Goal: Task Accomplishment & Management: Use online tool/utility

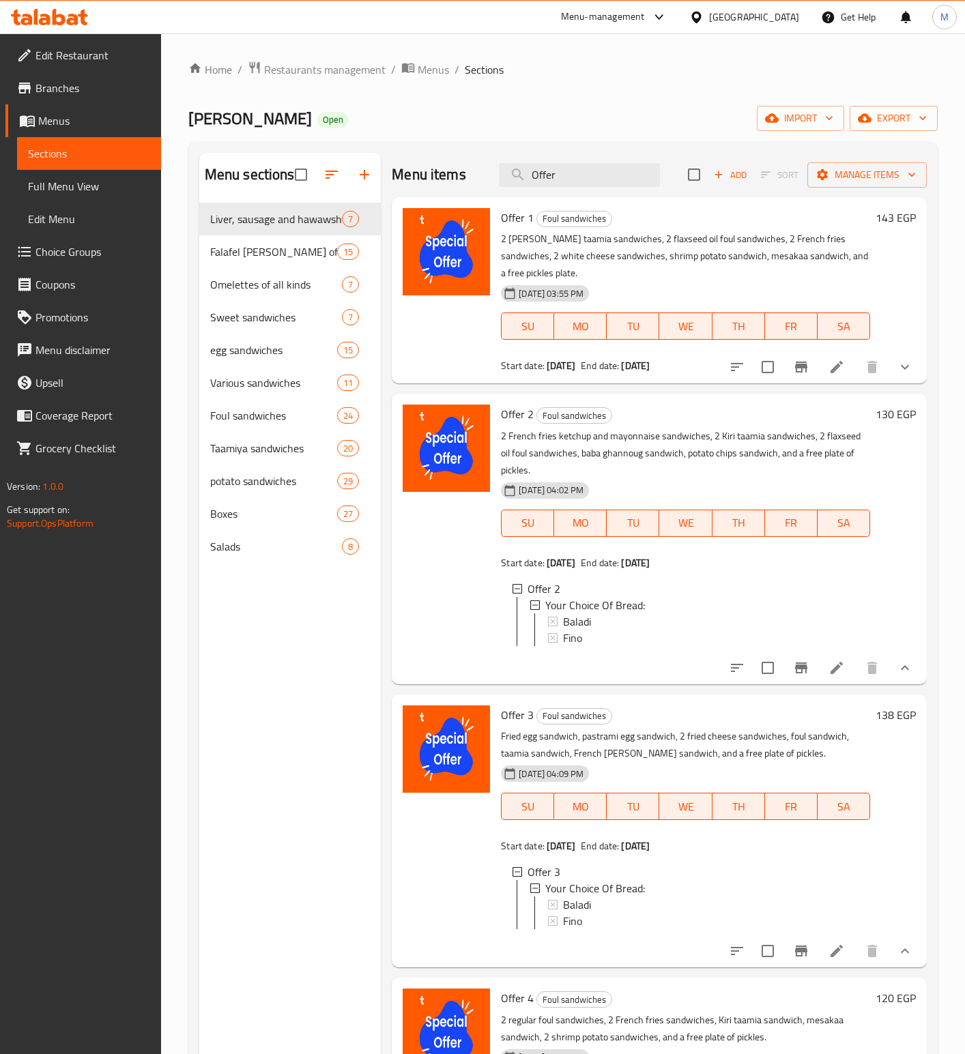
scroll to position [191, 0]
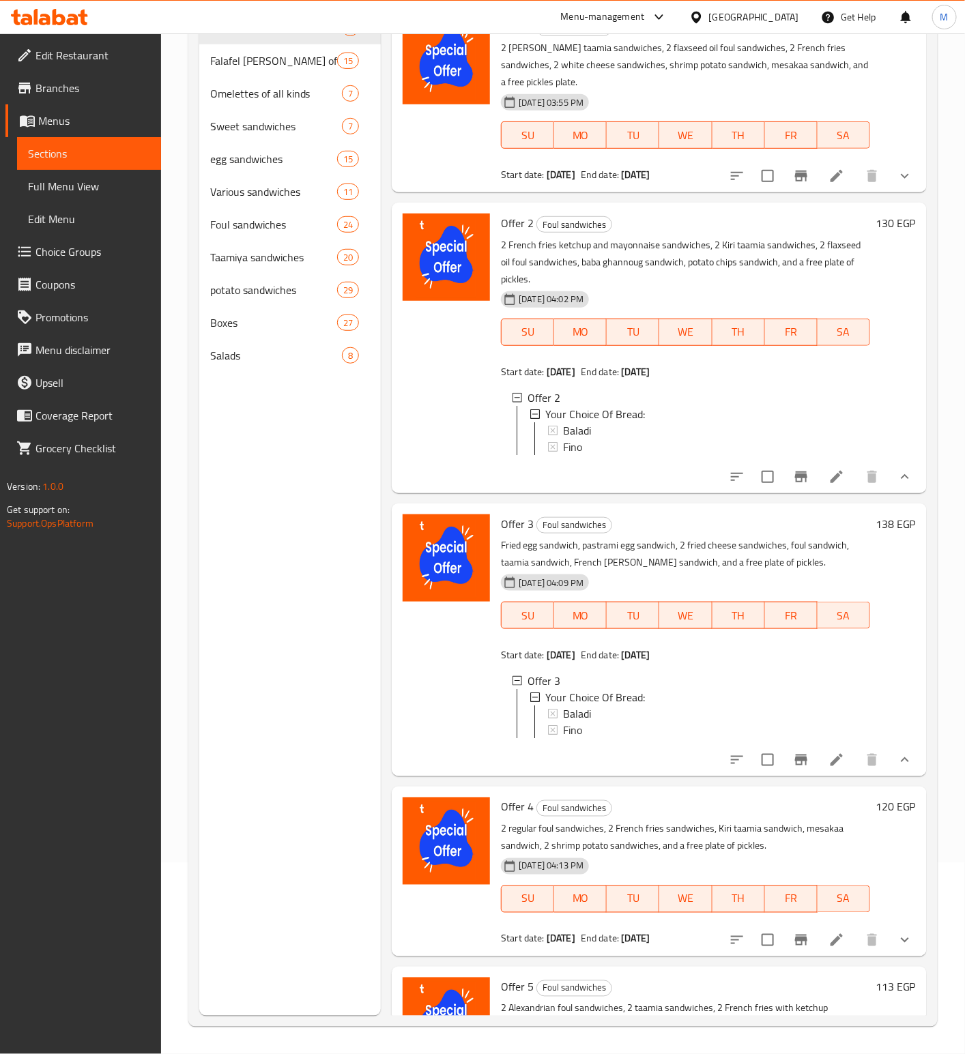
click at [783, 12] on div "[GEOGRAPHIC_DATA]" at bounding box center [754, 17] width 90 height 15
click at [645, 21] on div "Menu-management" at bounding box center [603, 17] width 84 height 16
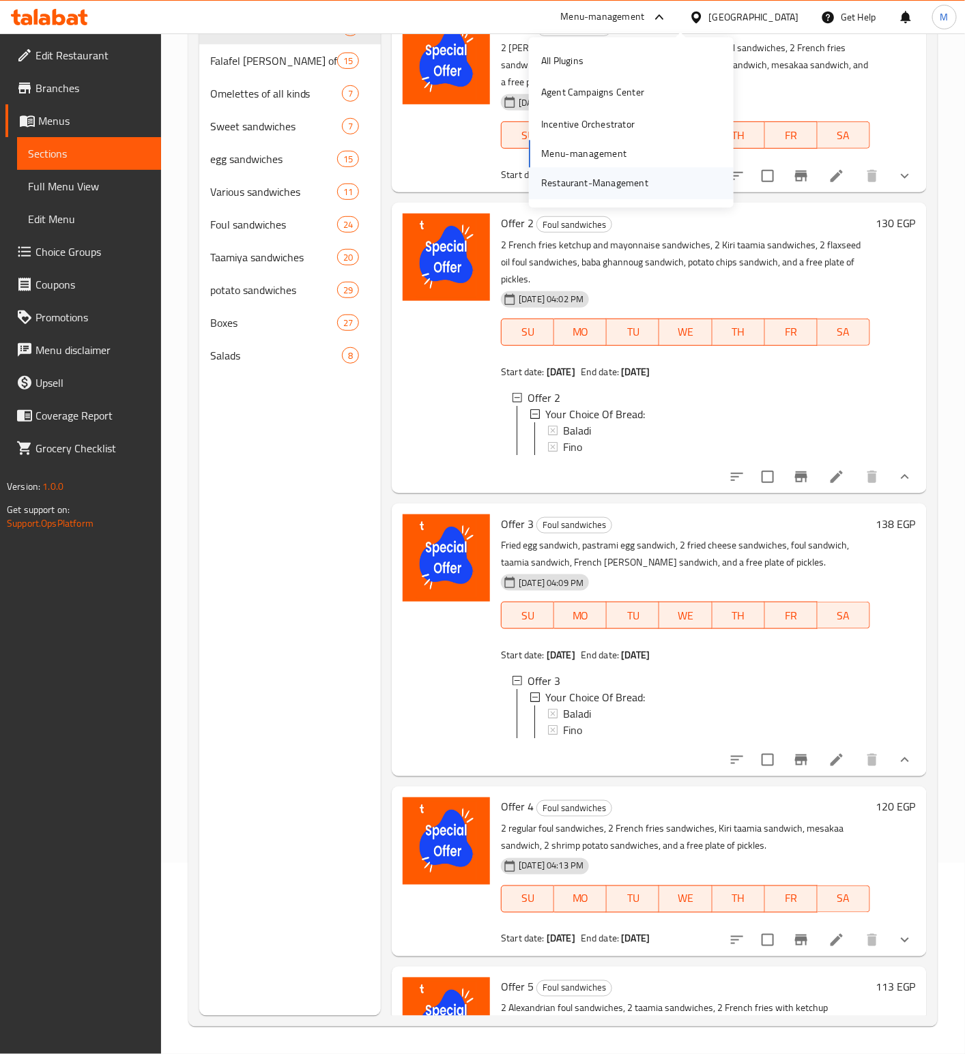
click at [612, 177] on div "Restaurant-Management" at bounding box center [594, 183] width 107 height 15
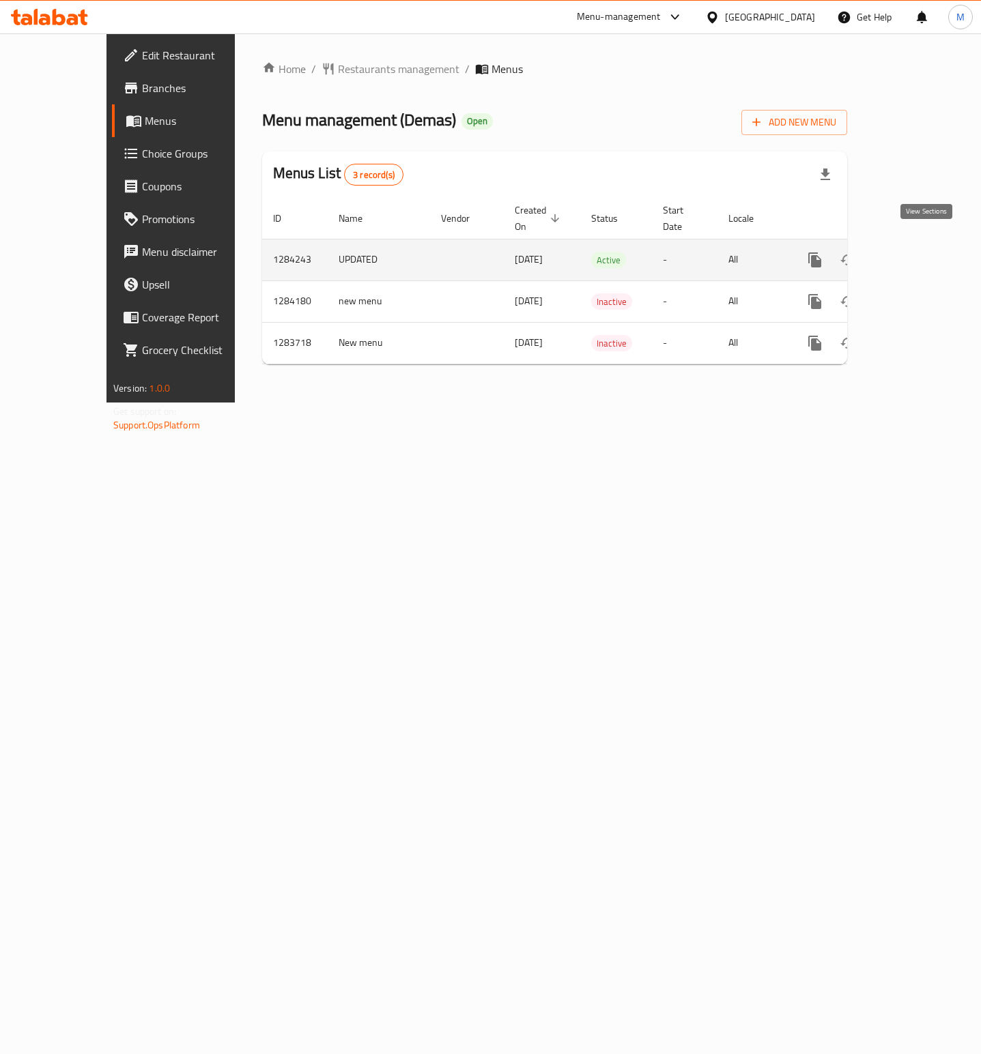
click at [921, 252] on icon "enhanced table" at bounding box center [913, 260] width 16 height 16
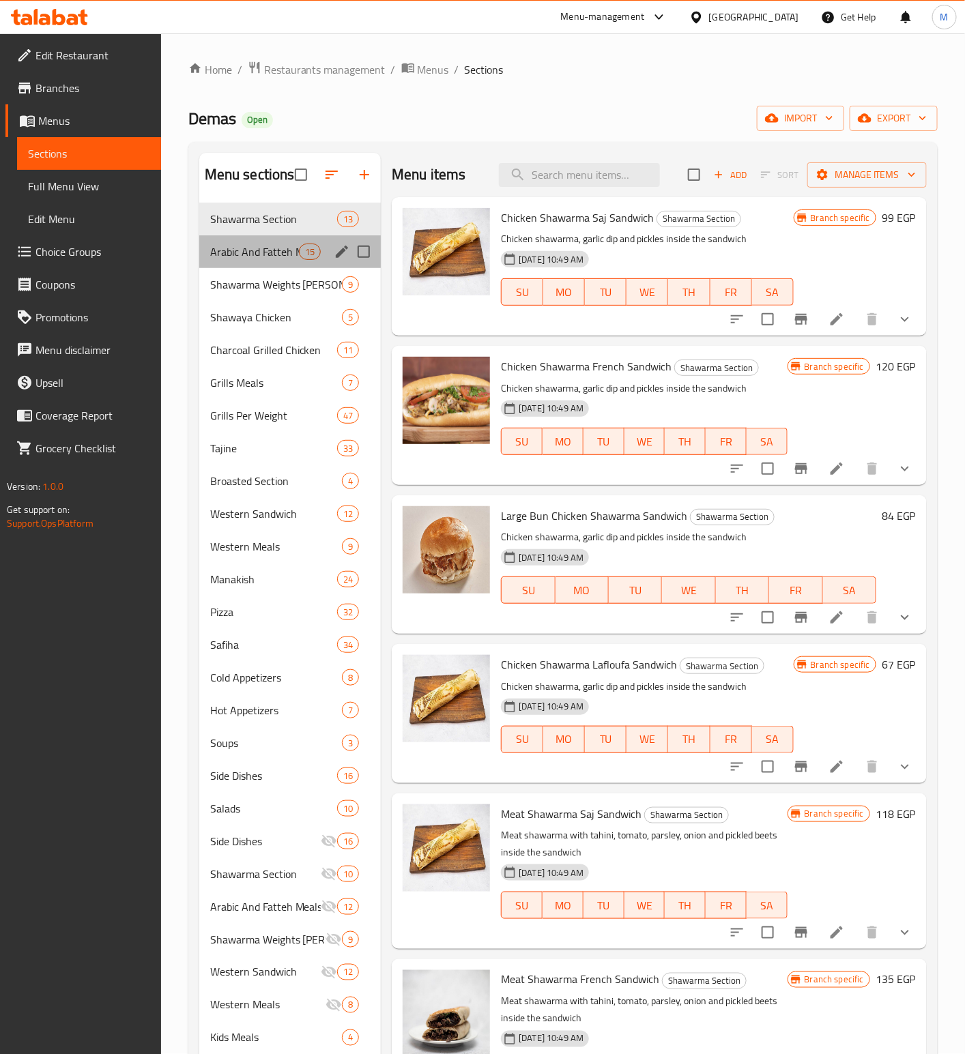
click at [244, 265] on div "Arabic And Fatteh Meals 15" at bounding box center [290, 251] width 182 height 33
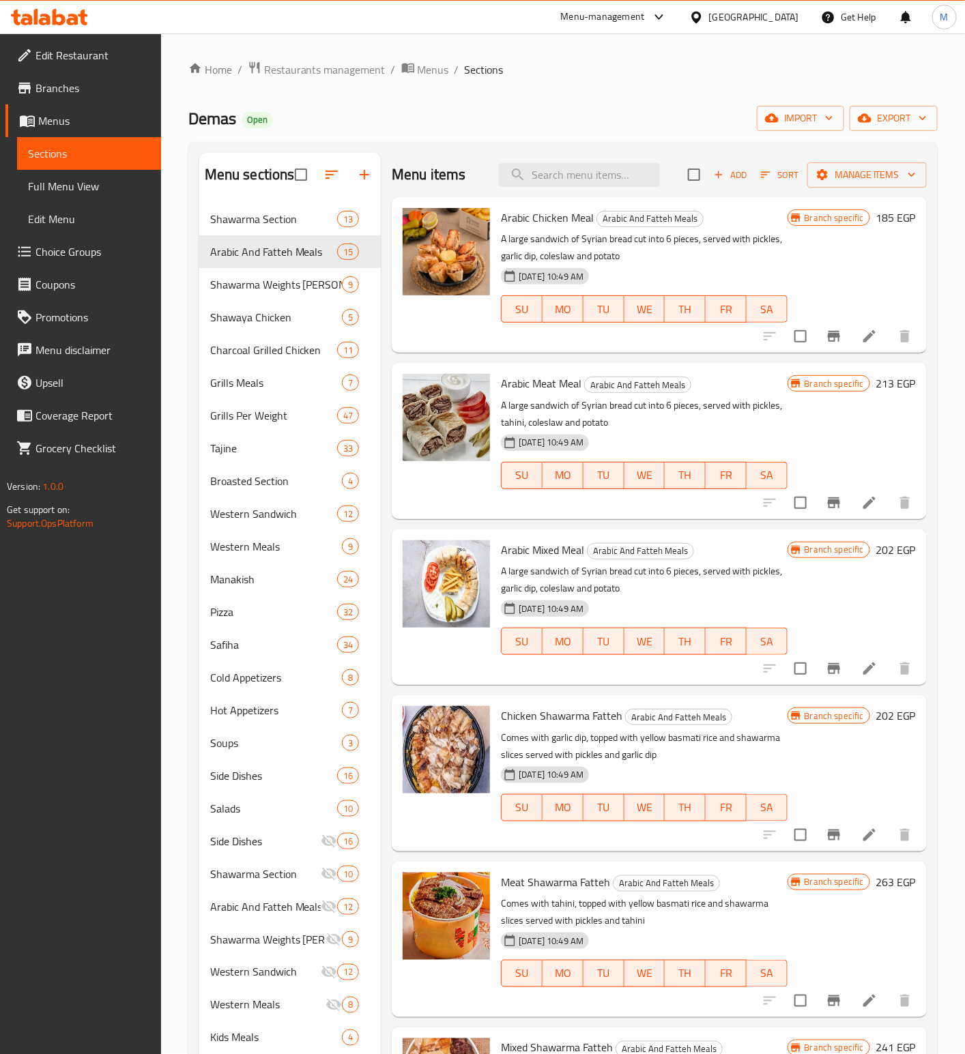
click at [739, 588] on p "A large sandwich of Syrian bread cut into 6 pieces, served with pickles, garlic…" at bounding box center [644, 580] width 286 height 34
click at [727, 171] on span "Add" at bounding box center [730, 175] width 37 height 16
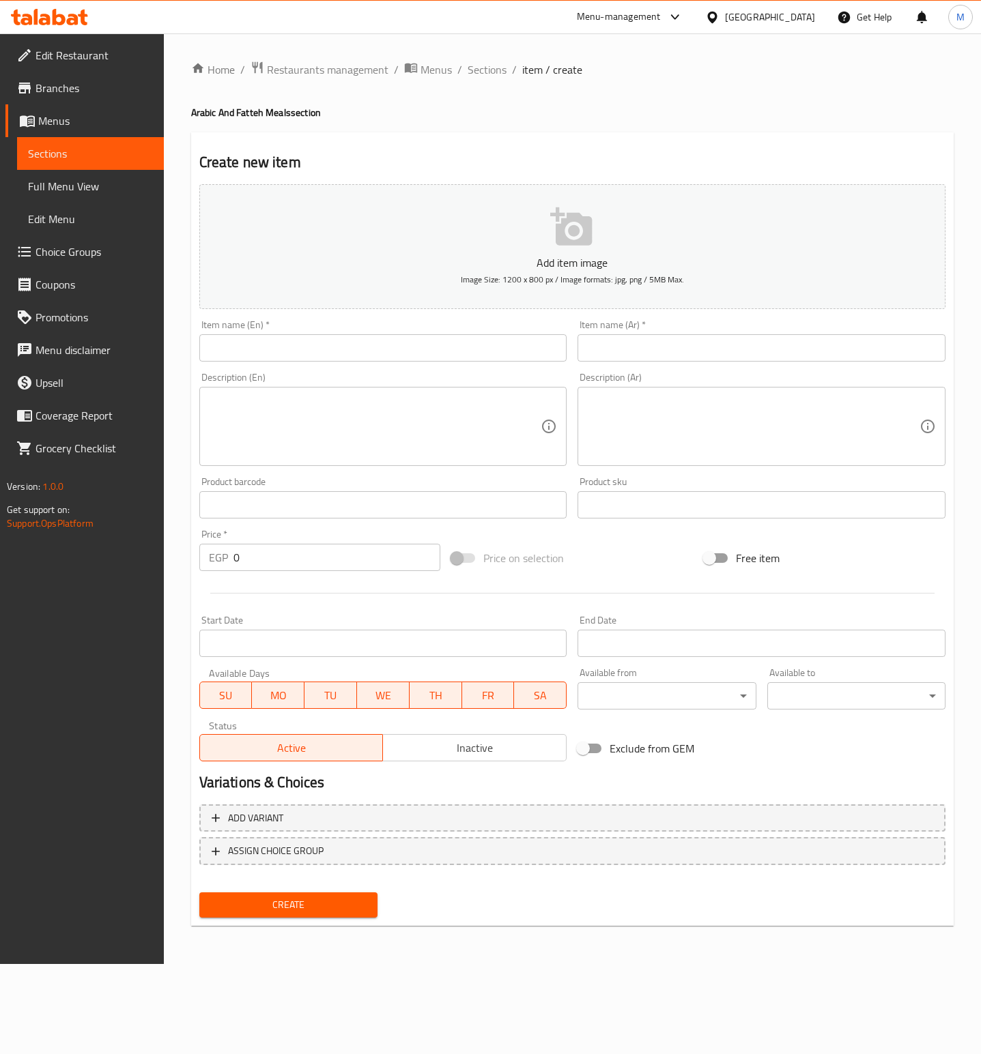
click at [624, 352] on input "text" at bounding box center [761, 347] width 368 height 27
type input ","
type input "وجبة عربى لحمة و[PERSON_NAME]"
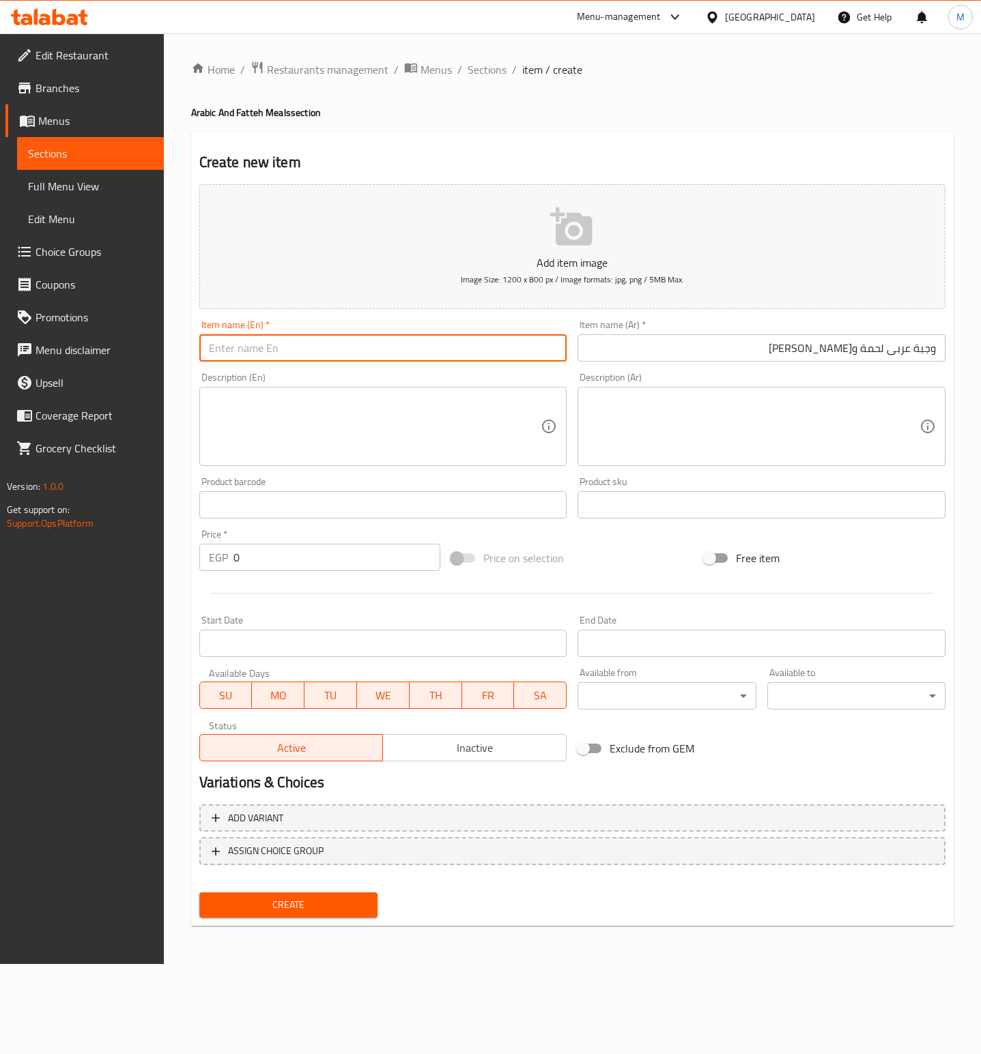
click at [271, 358] on input "text" at bounding box center [383, 347] width 368 height 27
type input "Arabic Meat Meal And Maria Meat"
click at [328, 572] on div "Price   * EGP 0 Price *" at bounding box center [320, 550] width 252 height 53
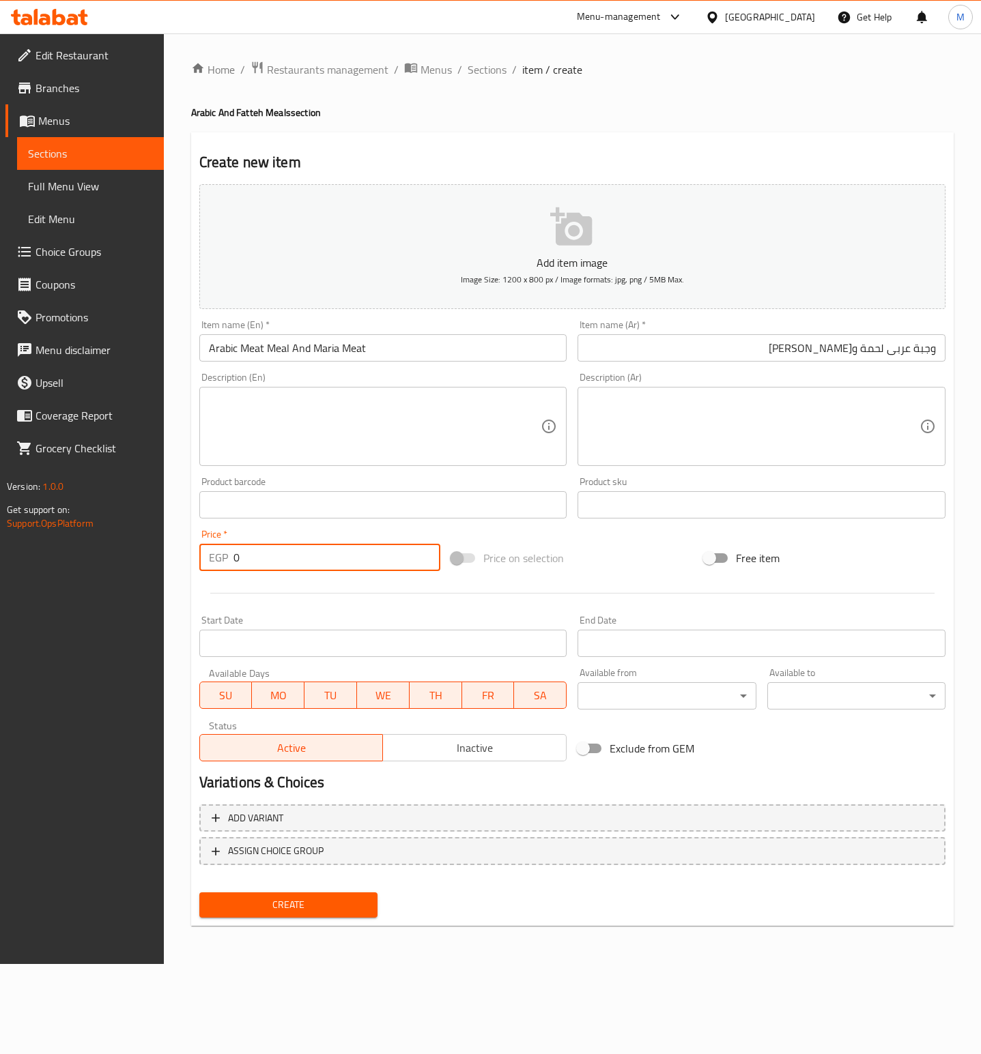
click at [314, 560] on input "0" at bounding box center [336, 557] width 207 height 27
type input "476"
click at [617, 555] on div "Price on selection" at bounding box center [572, 558] width 252 height 37
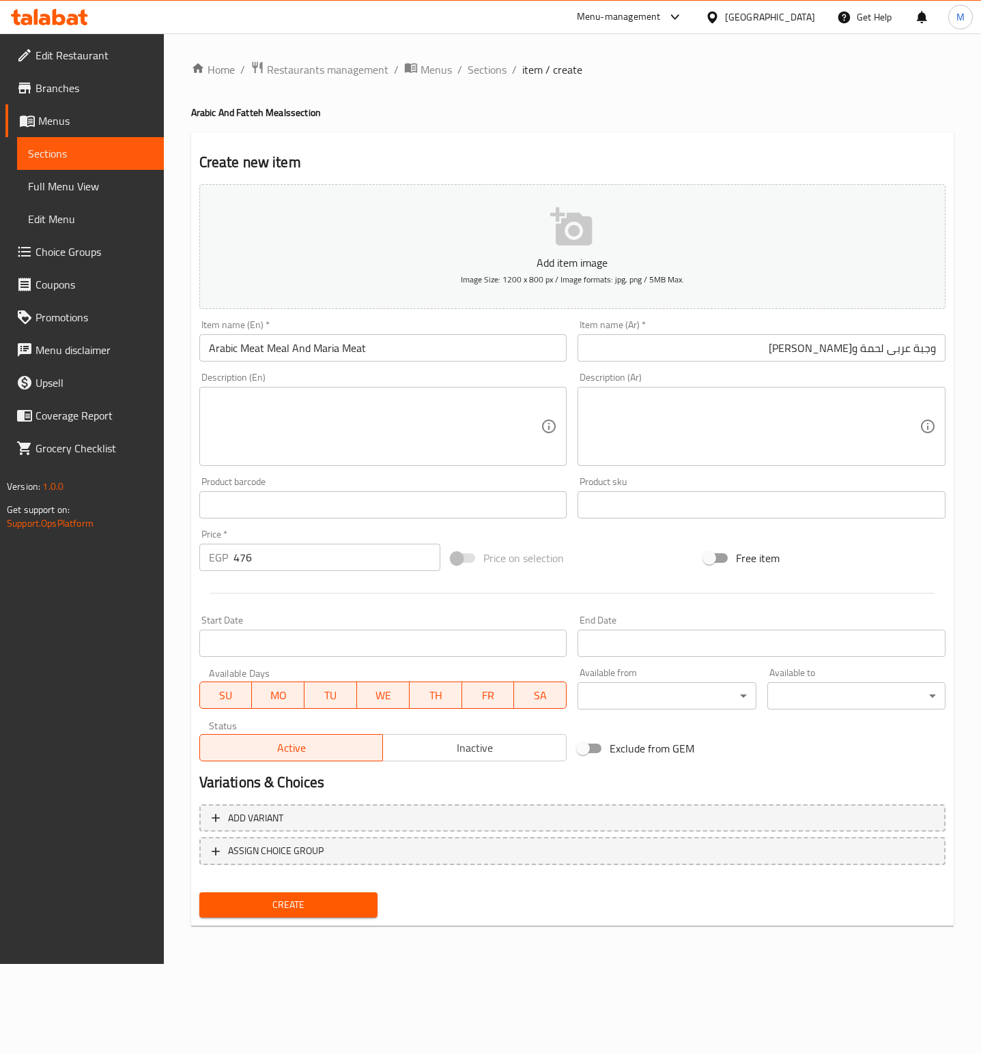
click at [303, 641] on input "Start Date" at bounding box center [383, 643] width 368 height 27
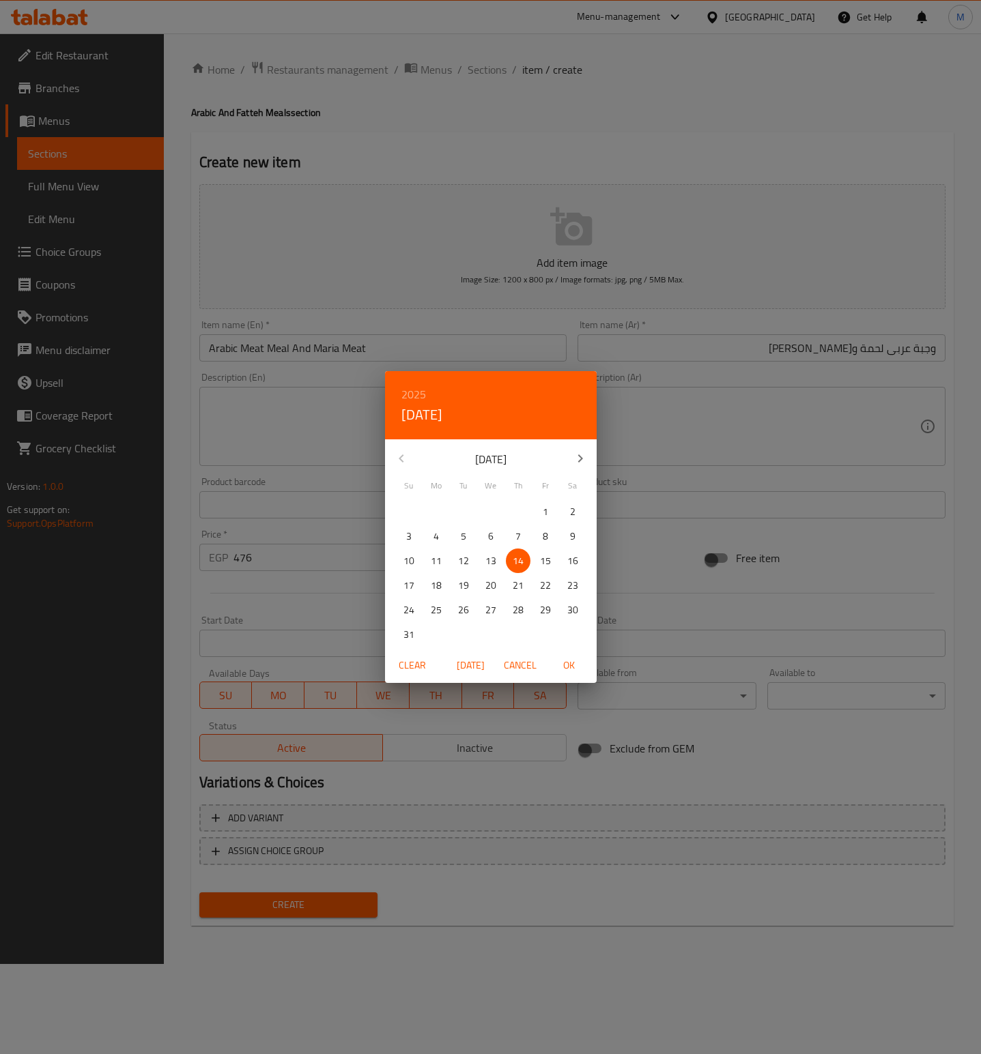
click at [569, 659] on span "OK" at bounding box center [569, 665] width 33 height 17
type input "[DATE]"
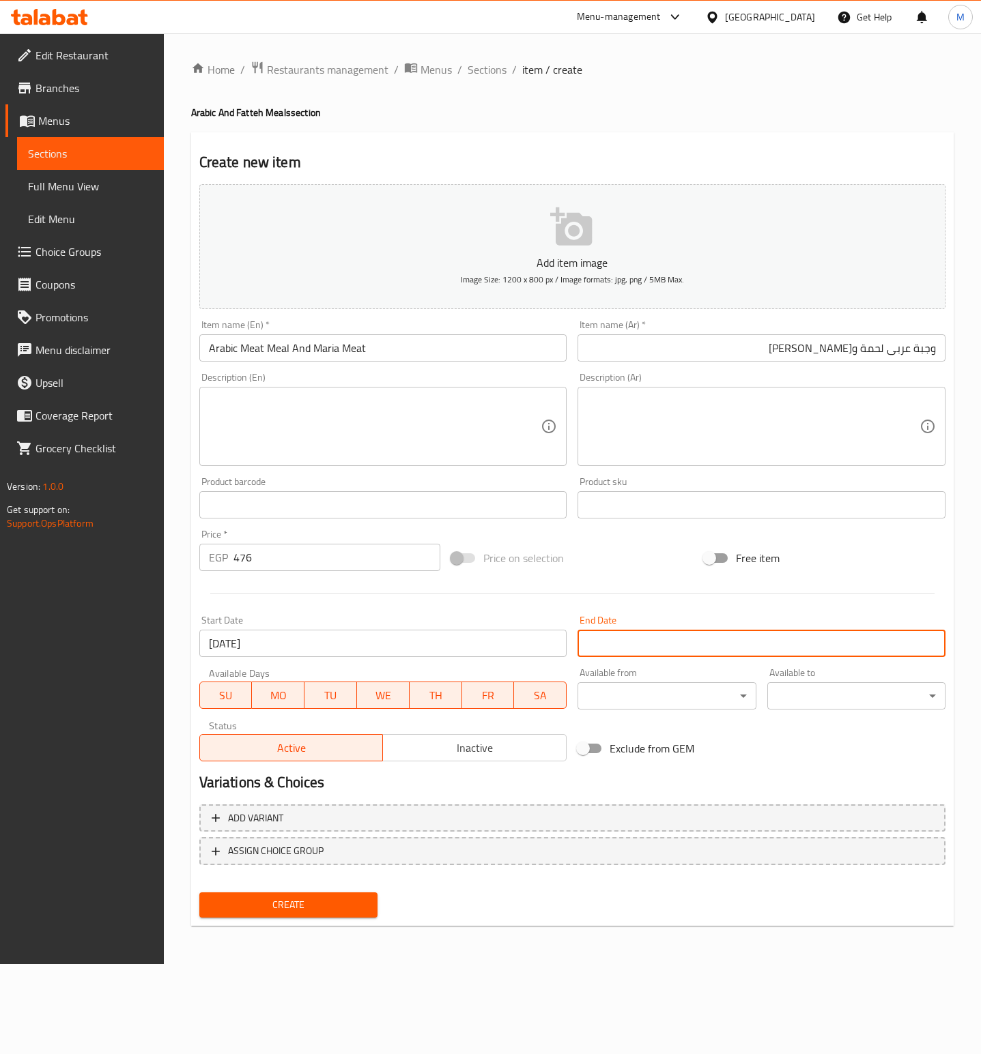
click at [644, 648] on input "Start Date" at bounding box center [761, 643] width 368 height 27
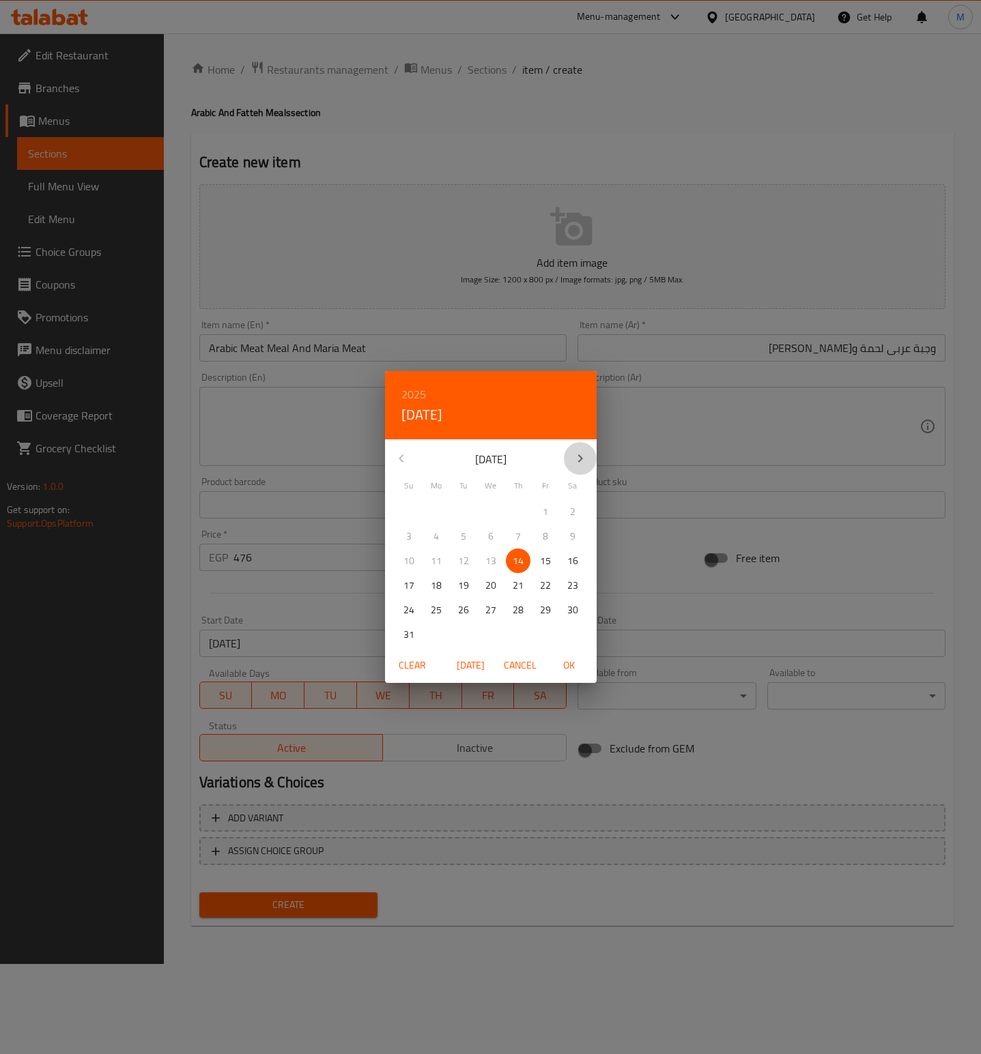
click at [572, 467] on icon "button" at bounding box center [580, 458] width 16 height 16
click at [403, 457] on icon "button" at bounding box center [401, 458] width 16 height 16
click at [545, 608] on p "31" at bounding box center [545, 610] width 11 height 17
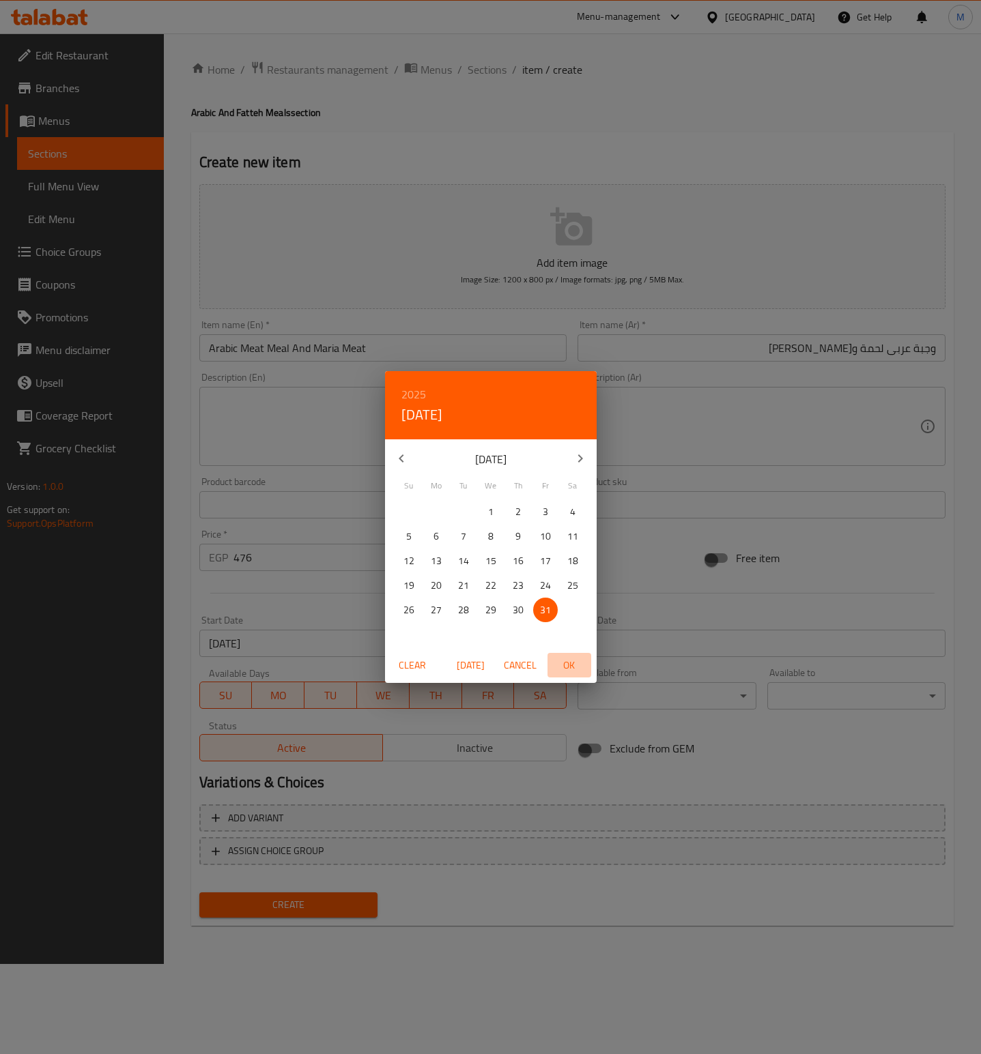
click at [566, 657] on span "OK" at bounding box center [569, 665] width 33 height 17
type input "[DATE]"
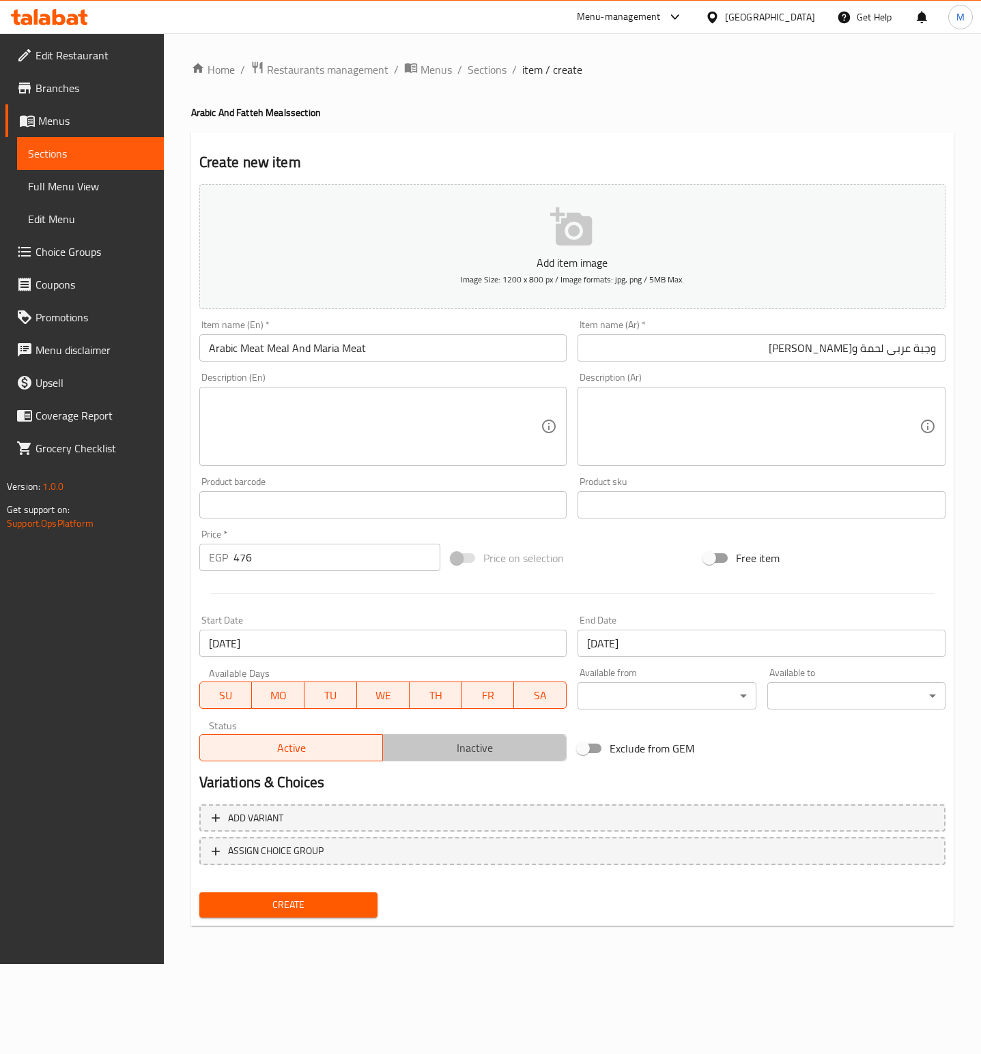
click at [483, 754] on span "Inactive" at bounding box center [474, 748] width 173 height 20
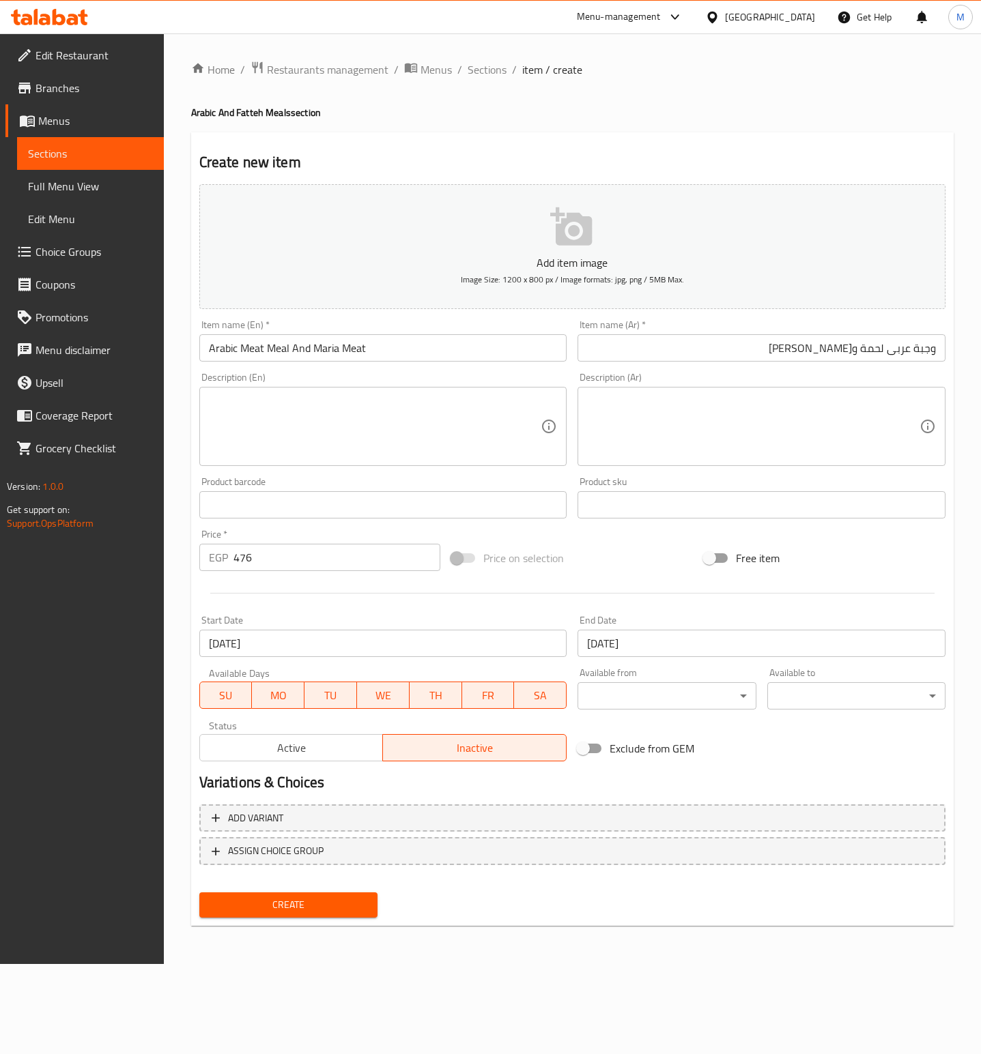
click at [305, 903] on span "Create" at bounding box center [288, 905] width 156 height 17
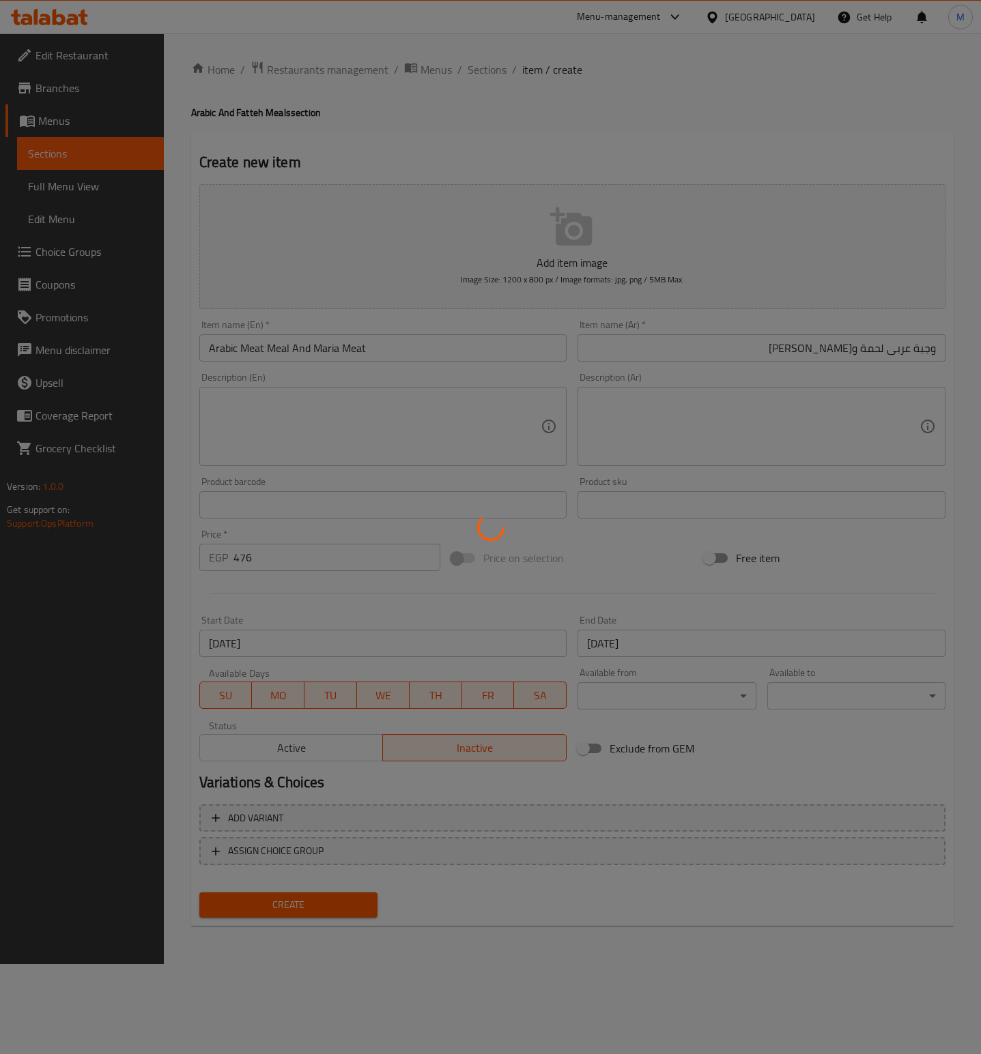
type input "0"
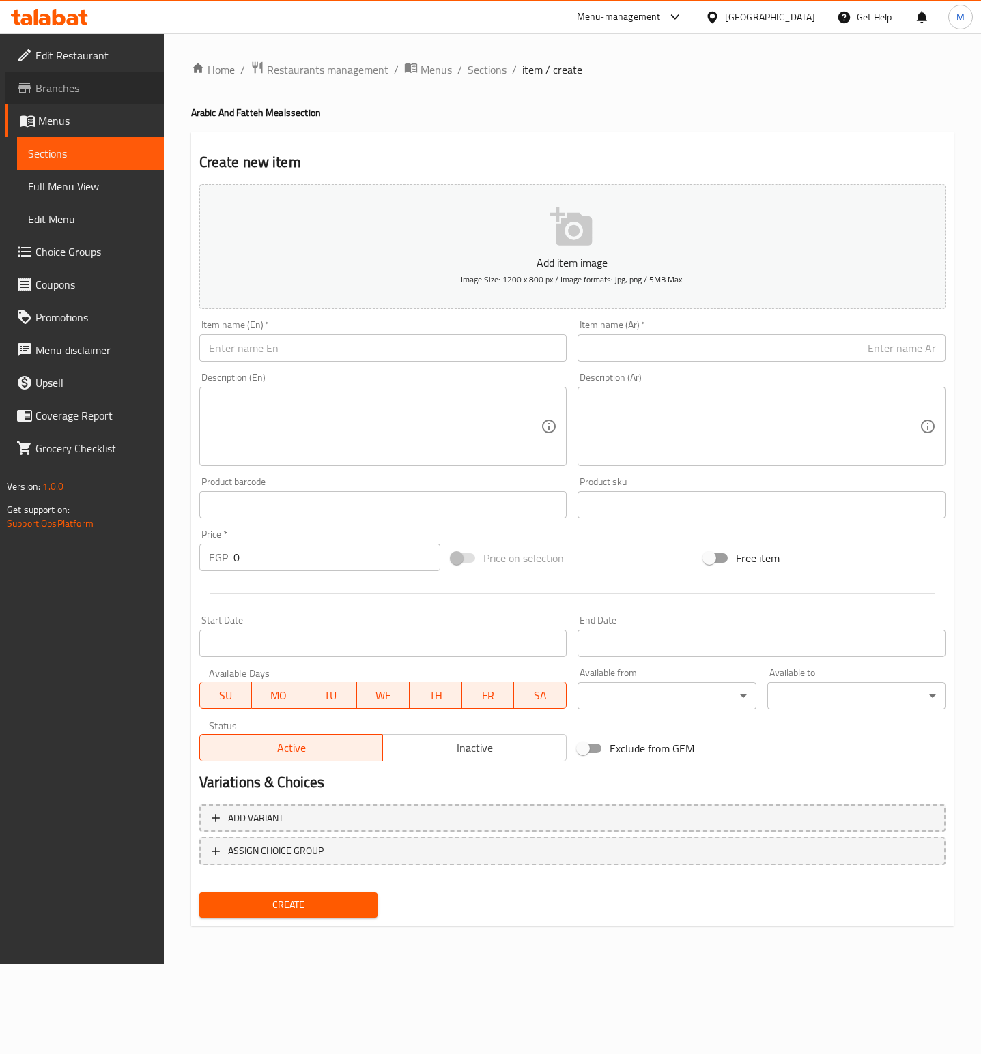
click at [92, 97] on link "Branches" at bounding box center [84, 88] width 158 height 33
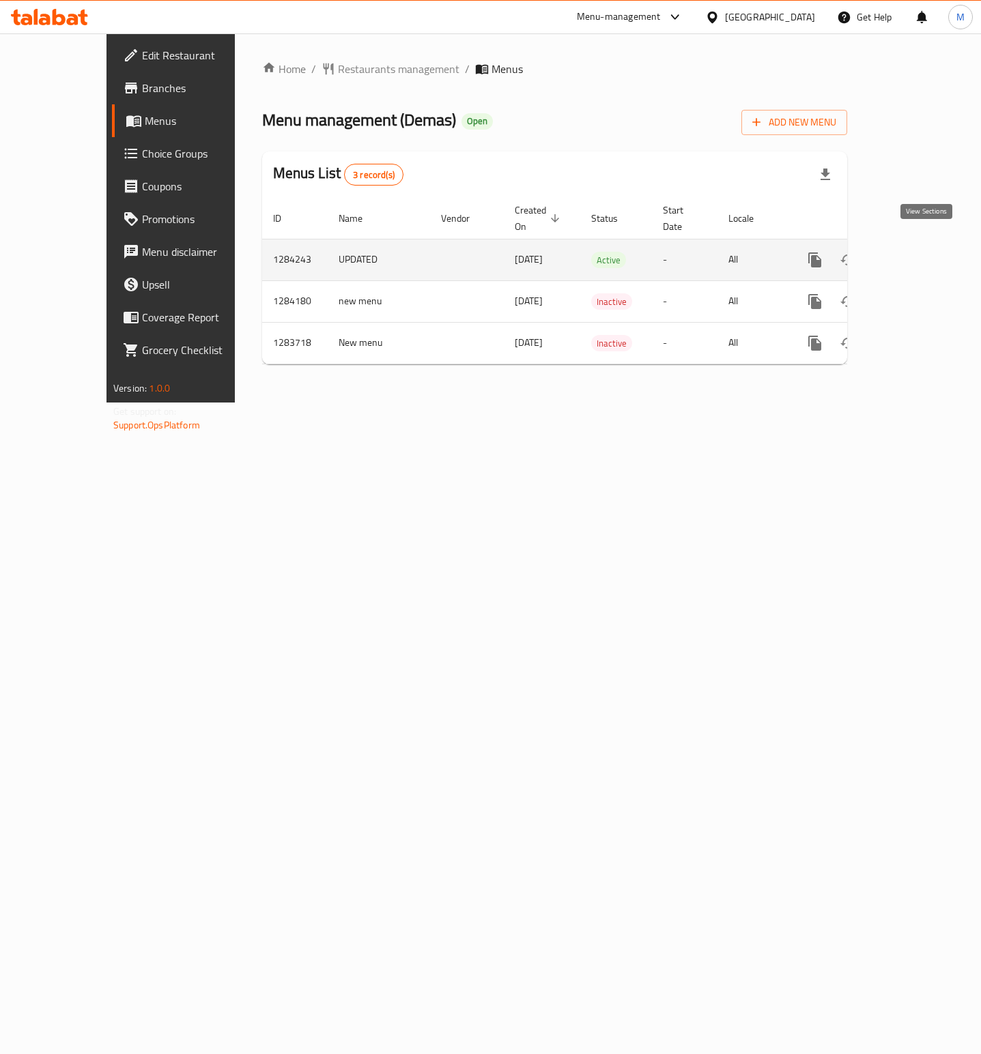
click at [929, 257] on link "enhanced table" at bounding box center [913, 260] width 33 height 33
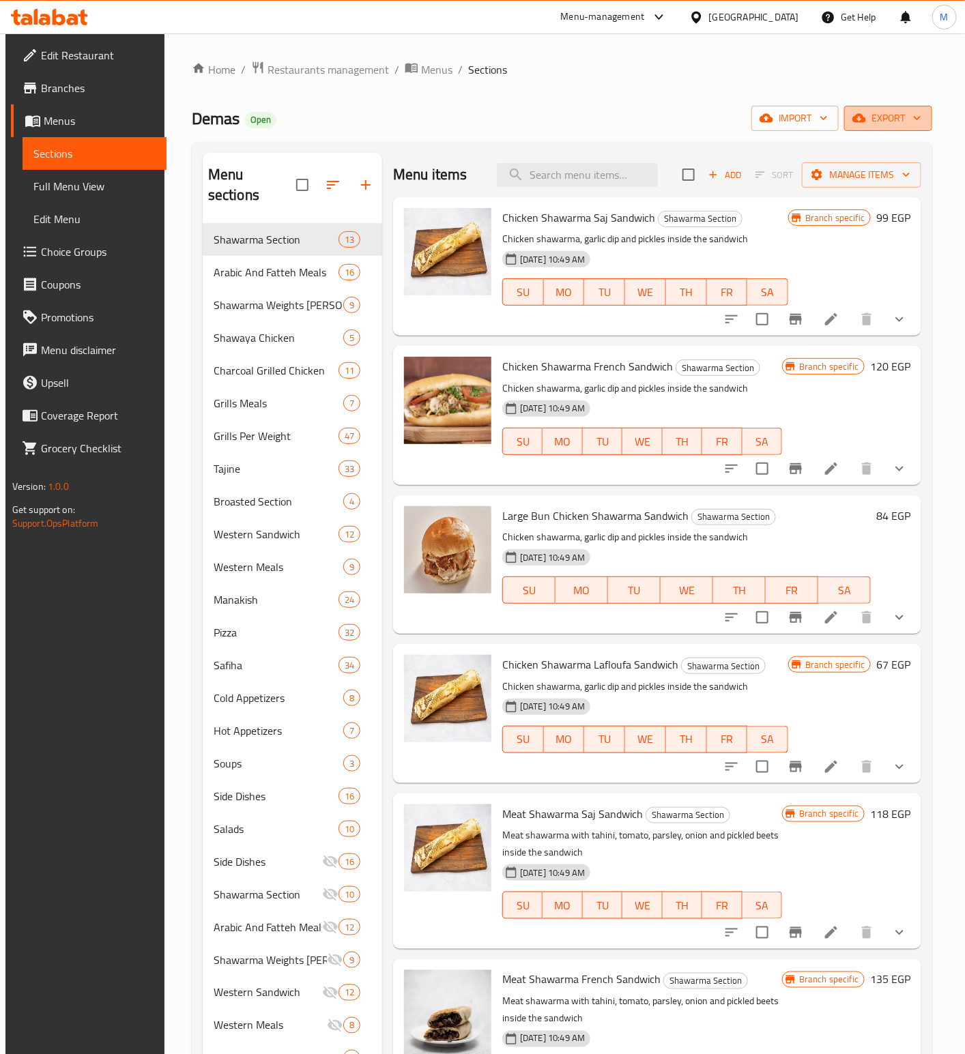
click at [904, 115] on span "export" at bounding box center [888, 118] width 66 height 17
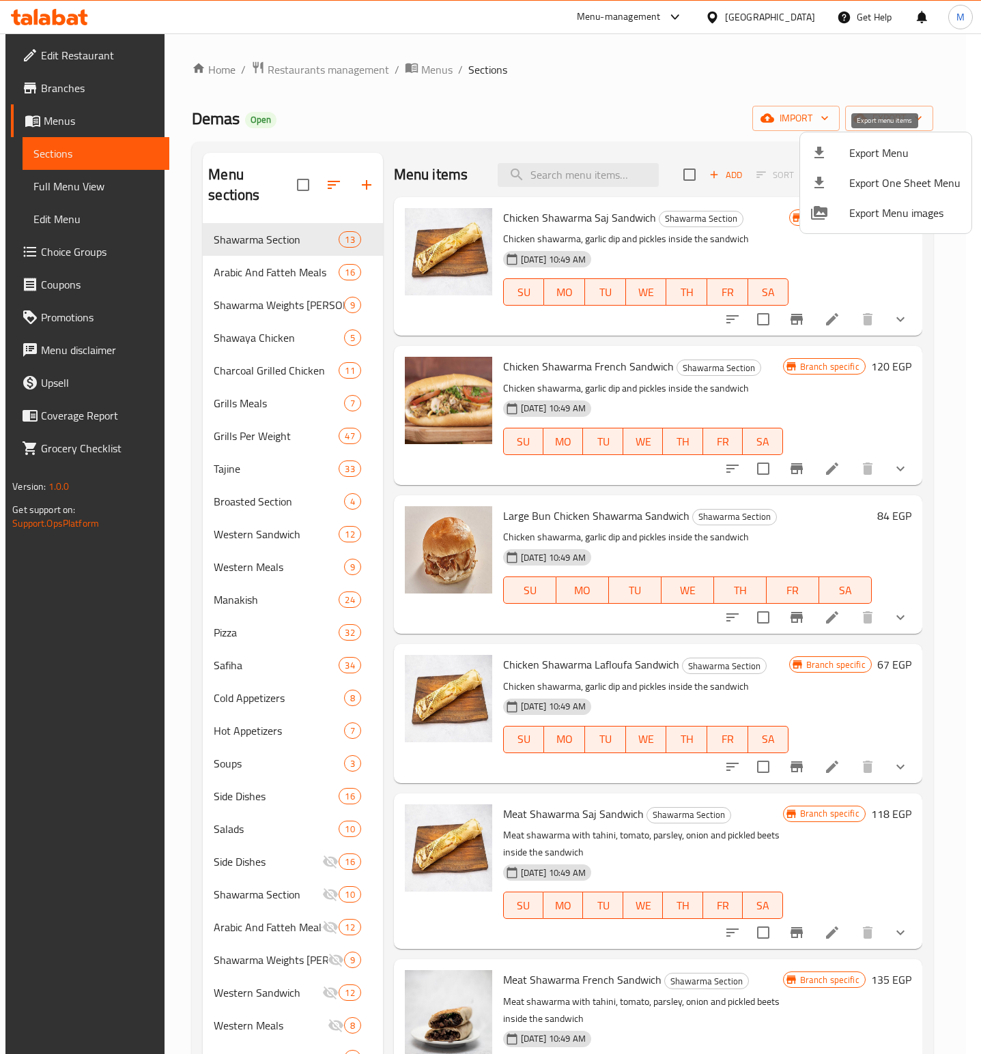
click at [877, 154] on span "Export Menu" at bounding box center [904, 153] width 111 height 16
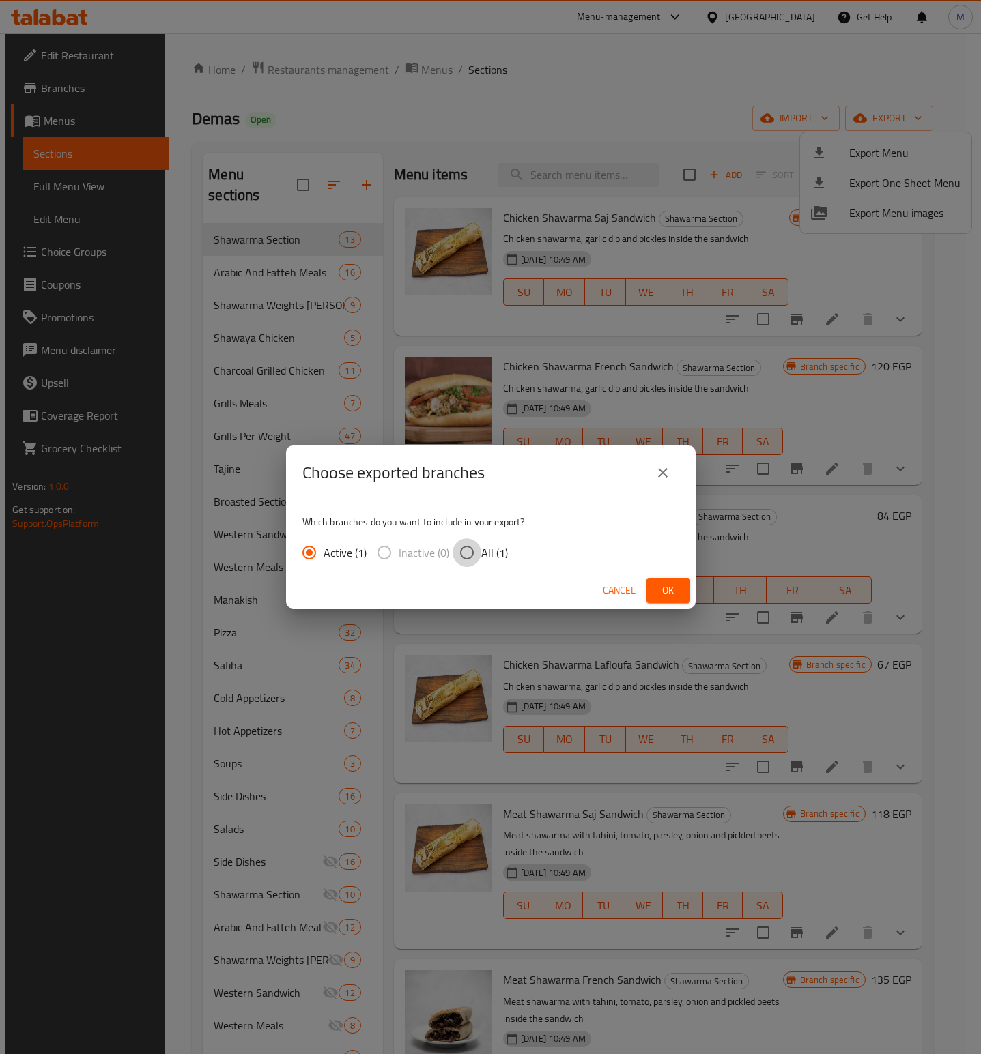
click at [467, 543] on input "All (1)" at bounding box center [466, 552] width 29 height 29
radio input "true"
click at [674, 592] on span "Ok" at bounding box center [668, 590] width 22 height 17
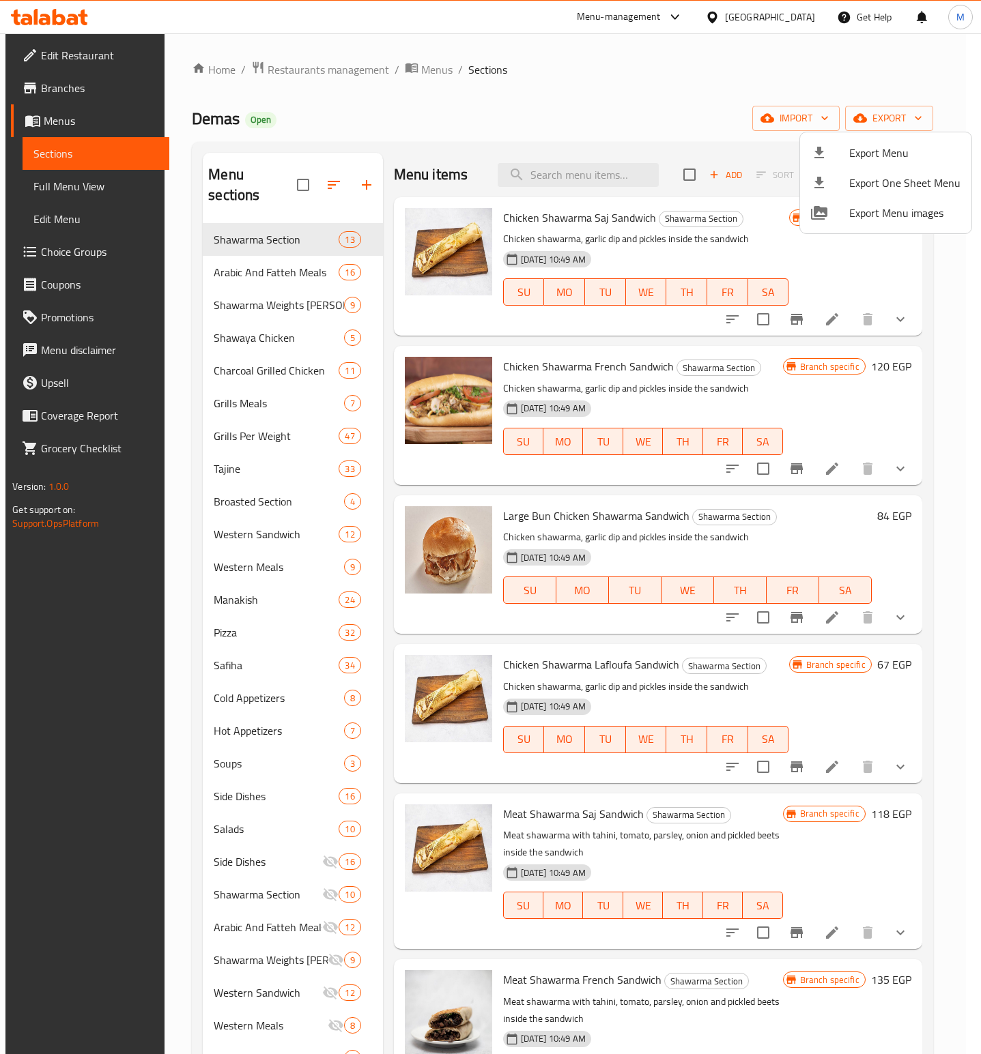
click at [622, 183] on div at bounding box center [490, 527] width 981 height 1054
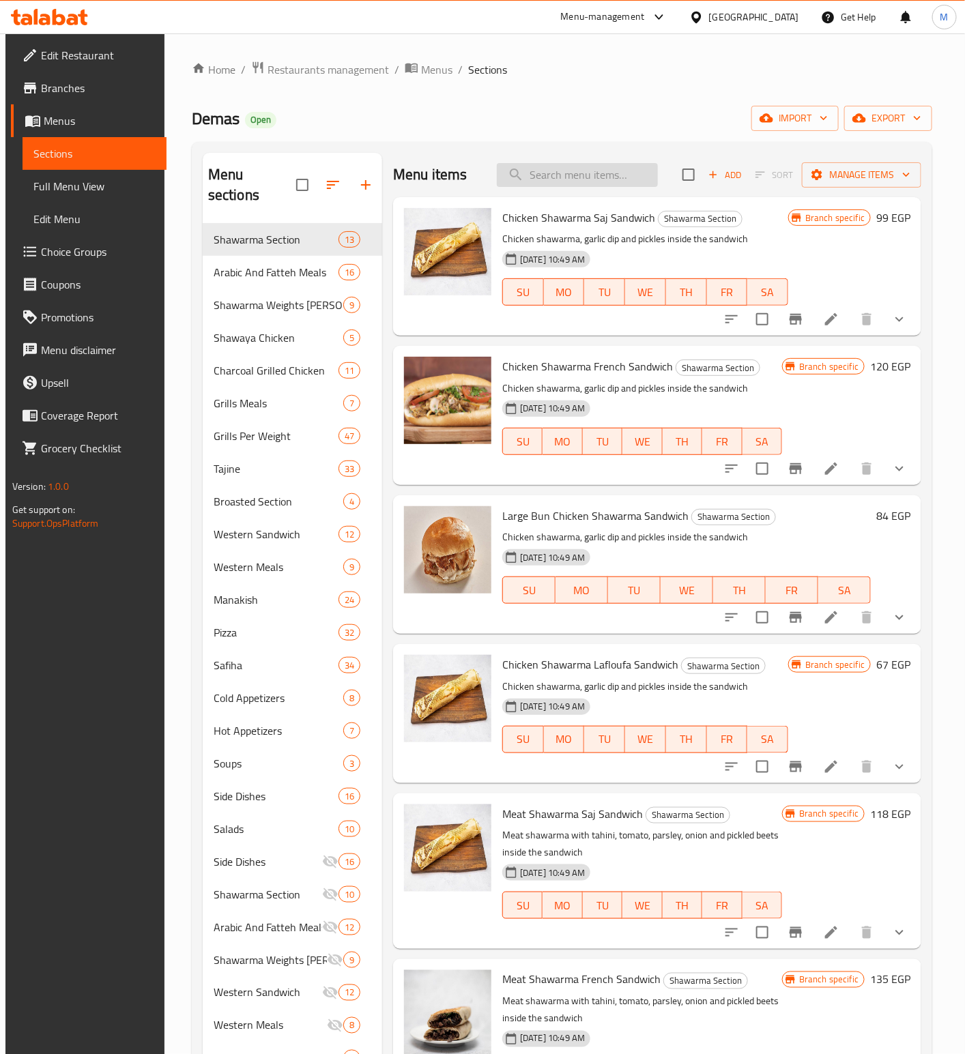
click at [590, 173] on input "search" at bounding box center [577, 175] width 161 height 24
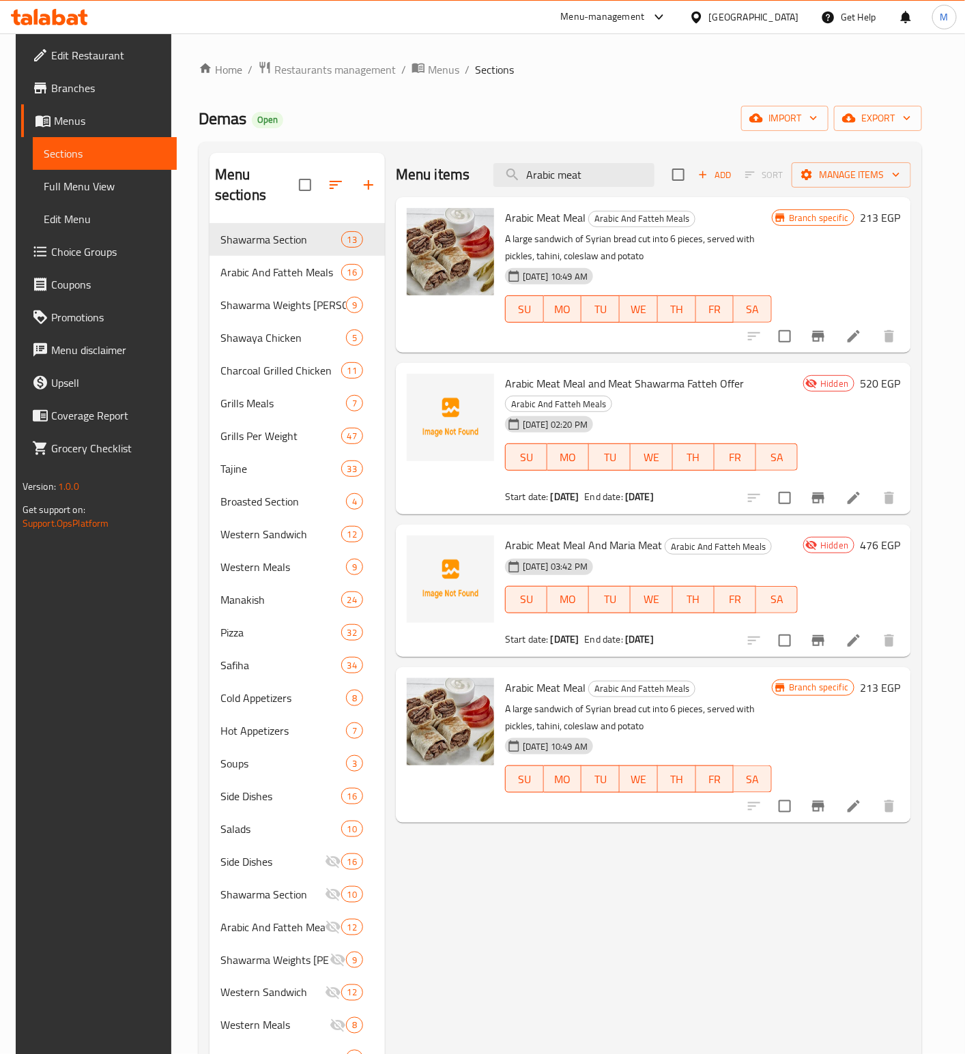
type input "Arabic meat"
